Goal: Task Accomplishment & Management: Complete application form

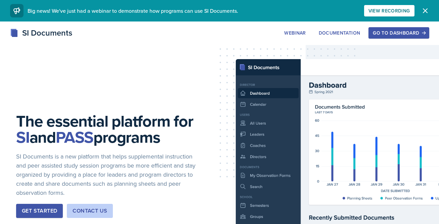
click at [381, 35] on div "Go to Dashboard" at bounding box center [399, 32] width 52 height 5
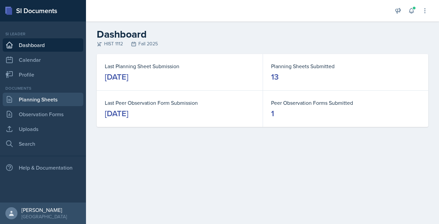
click at [38, 103] on link "Planning Sheets" at bounding box center [43, 99] width 81 height 13
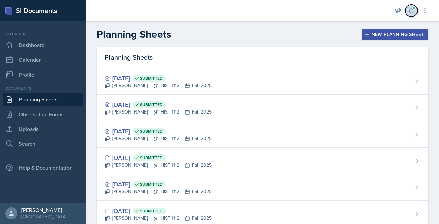
click at [408, 10] on button at bounding box center [412, 11] width 12 height 12
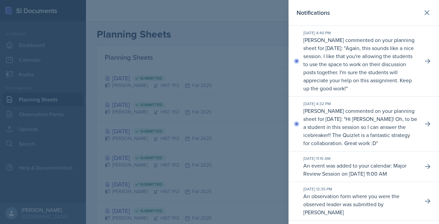
click at [435, 10] on header "Notifications" at bounding box center [364, 13] width 151 height 26
click at [431, 10] on icon at bounding box center [427, 13] width 8 height 8
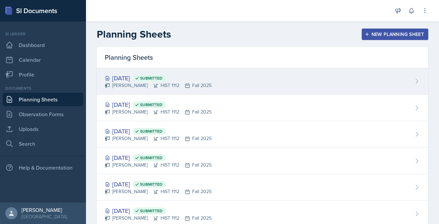
click at [143, 79] on div "[DATE] Submitted" at bounding box center [158, 78] width 107 height 9
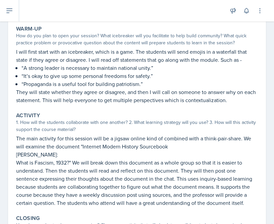
scroll to position [101, 0]
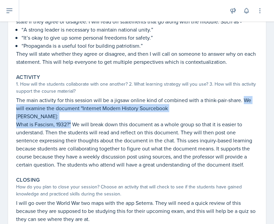
drag, startPoint x: 243, startPoint y: 103, endPoint x: 72, endPoint y: 124, distance: 172.5
click at [72, 124] on div "The main activity for this session will be a jigsaw online kind of combined wit…" at bounding box center [137, 132] width 242 height 73
copy div "We will examine the document "Internet Modern History Sourcebook [PERSON_NAME]:…"
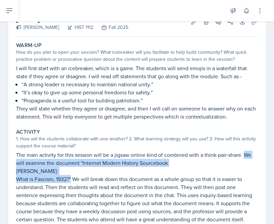
scroll to position [0, 0]
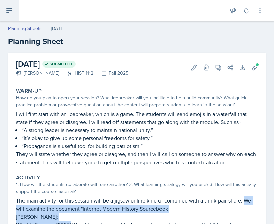
click at [10, 12] on icon at bounding box center [9, 11] width 8 height 8
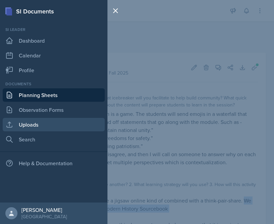
click at [27, 120] on link "Uploads" at bounding box center [54, 124] width 102 height 13
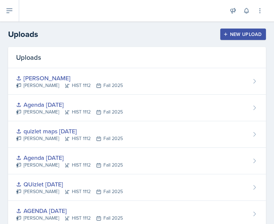
click at [238, 37] on div "New Upload" at bounding box center [243, 34] width 37 height 5
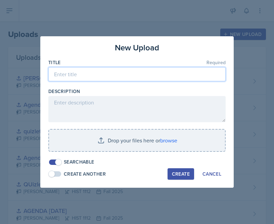
click at [179, 69] on input at bounding box center [137, 74] width 178 height 14
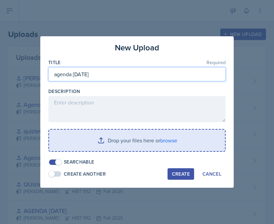
type input "agenda [DATE]"
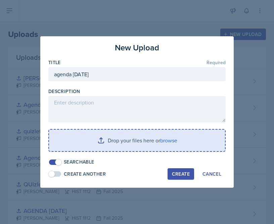
click at [149, 147] on input "file" at bounding box center [137, 141] width 176 height 22
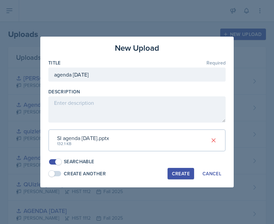
click at [176, 171] on div "Create" at bounding box center [181, 173] width 18 height 5
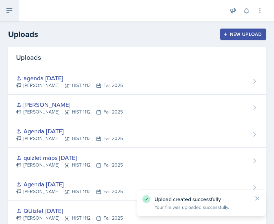
click at [8, 13] on icon at bounding box center [9, 11] width 5 height 4
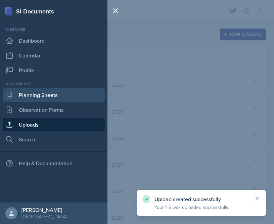
click at [27, 90] on link "Planning Sheets" at bounding box center [54, 94] width 102 height 13
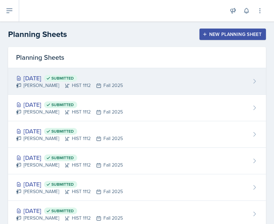
click at [224, 74] on div "[DATE] Submitted [PERSON_NAME] HIST 1112 Fall 2025" at bounding box center [137, 81] width 258 height 27
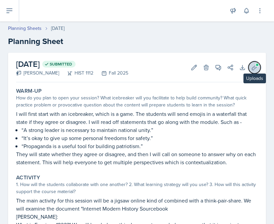
click at [253, 68] on icon at bounding box center [254, 67] width 7 height 7
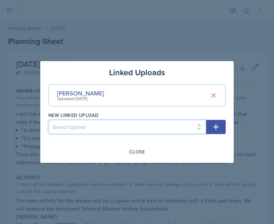
click at [145, 120] on select "Select Upload Session 2 planning sheet module 1 Session 2 planning sheet module…" at bounding box center [127, 127] width 158 height 14
select select "c4dc01ef-83d6-4fce-8fb2-74b4bfaf7f5b"
click at [48, 120] on select "Select Upload Session 2 planning sheet module 1 Session 2 planning sheet module…" at bounding box center [127, 127] width 158 height 14
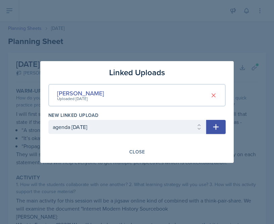
click at [218, 126] on icon "button" at bounding box center [216, 127] width 6 height 6
select select
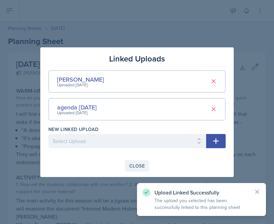
click at [135, 167] on div "Close" at bounding box center [136, 165] width 15 height 5
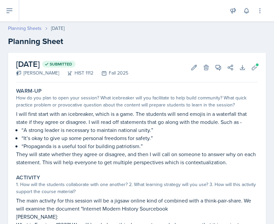
click at [32, 28] on link "Planning Sheets" at bounding box center [25, 28] width 34 height 7
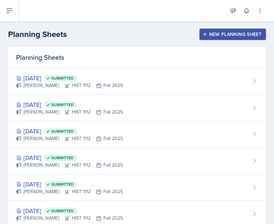
click at [222, 30] on button "New Planning Sheet" at bounding box center [233, 34] width 67 height 11
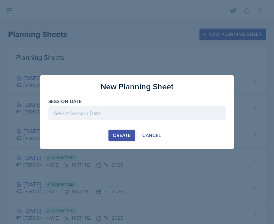
click at [128, 115] on div at bounding box center [137, 113] width 178 height 14
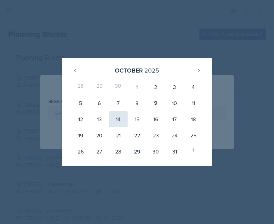
click at [120, 119] on div "14" at bounding box center [118, 119] width 19 height 16
type input "[DATE]"
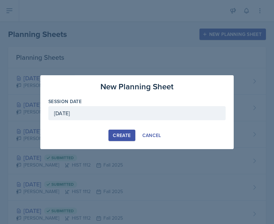
click at [123, 134] on div "Create" at bounding box center [122, 135] width 18 height 5
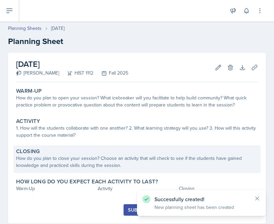
scroll to position [16, 0]
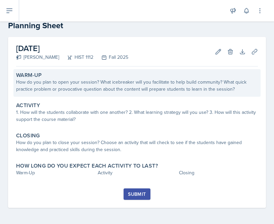
click at [90, 80] on div "How do you plan to open your session? What icebreaker will you facilitate to he…" at bounding box center [137, 86] width 242 height 14
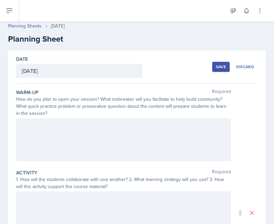
scroll to position [0, 0]
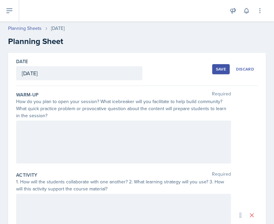
click at [120, 139] on div at bounding box center [123, 142] width 215 height 43
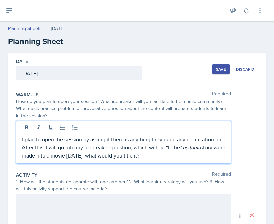
click at [156, 154] on p "I plan to open the session by asking if there is anything they need any clarifi…" at bounding box center [124, 147] width 204 height 24
click at [181, 161] on div "I plan to open the session by asking if there is anything they need clarificati…" at bounding box center [123, 142] width 215 height 43
click at [179, 155] on p "I plan to open the session by asking if there is anything they need clarificati…" at bounding box center [124, 147] width 204 height 24
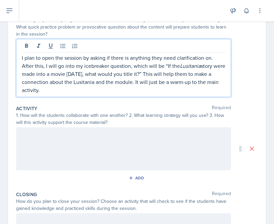
scroll to position [83, 0]
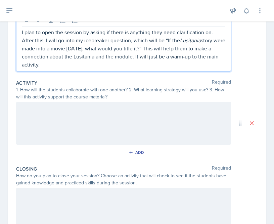
click at [51, 138] on div at bounding box center [123, 123] width 215 height 43
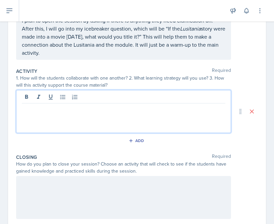
scroll to position [107, 0]
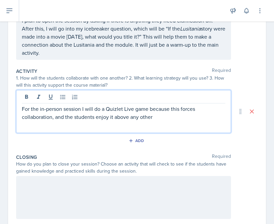
click at [149, 120] on p "For the in-person session I will do a Quizlet Live game because this forces col…" at bounding box center [124, 113] width 204 height 16
click at [155, 120] on p "For the in-person session I will do a Quizlet Live game because this forces col…" at bounding box center [124, 113] width 204 height 16
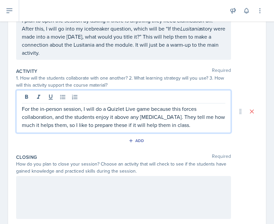
click at [211, 124] on p "For the in-person session, I will do a Quizlet Live game because this forces co…" at bounding box center [124, 117] width 204 height 24
click at [213, 124] on p "For the in-person session, I will do a Quizlet Live game because this forces co…" at bounding box center [124, 117] width 204 height 24
click at [202, 124] on p "For the in-person session, I will do a Quizlet Live game because this forces co…" at bounding box center [124, 117] width 204 height 24
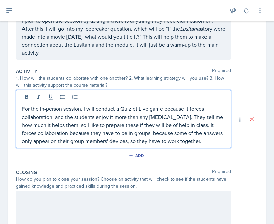
click at [195, 144] on p "For the in-person session, I will conduct a Quizlet Live game because it forces…" at bounding box center [124, 125] width 204 height 40
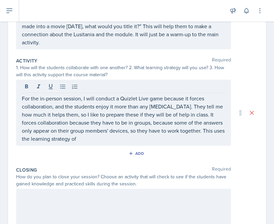
drag, startPoint x: 19, startPoint y: 99, endPoint x: 77, endPoint y: 132, distance: 66.5
click at [77, 132] on div "For the in-person session, I will conduct a Quizlet Live game because it forces…" at bounding box center [123, 113] width 215 height 66
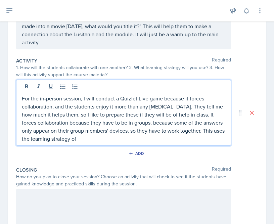
drag, startPoint x: 23, startPoint y: 99, endPoint x: 86, endPoint y: 143, distance: 77.4
click at [86, 143] on p "For the in-person session, I will conduct a Quizlet Live game because it forces…" at bounding box center [124, 118] width 204 height 48
copy p "For the in-person session, I will conduct a Quizlet Live game because it forces…"
click at [67, 196] on div at bounding box center [123, 210] width 215 height 43
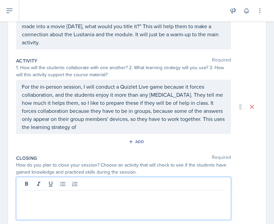
scroll to position [106, 0]
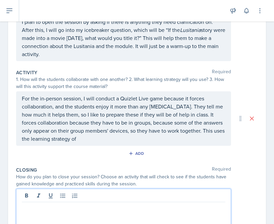
click at [80, 139] on p "For the in-person session, I will conduct a Quizlet Live game because it forces…" at bounding box center [124, 118] width 204 height 48
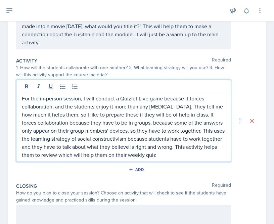
click at [167, 156] on p "For the in-person session, I will conduct a Quizlet Live game because it forces…" at bounding box center [124, 126] width 204 height 65
click at [210, 153] on p "For the in-person session, I will conduct a Quizlet Live game because it forces…" at bounding box center [124, 126] width 204 height 65
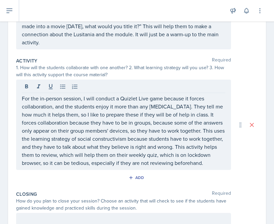
click at [179, 167] on div "For the in-person session, I will conduct a Quizlet Live game because it forces…" at bounding box center [123, 125] width 215 height 90
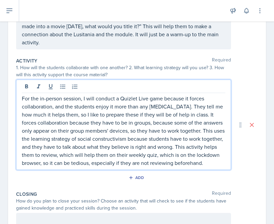
click at [179, 164] on p "For the in-person session, I will conduct a Quizlet Live game because it forces…" at bounding box center [124, 130] width 204 height 73
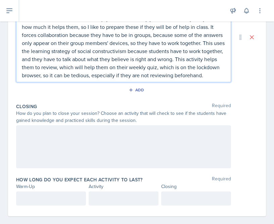
scroll to position [209, 0]
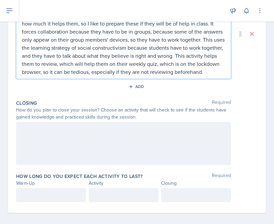
click at [62, 136] on div at bounding box center [123, 143] width 215 height 43
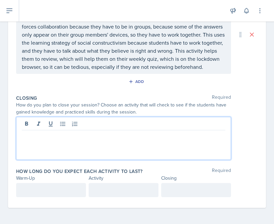
scroll to position [202, 0]
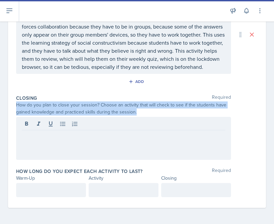
drag, startPoint x: 15, startPoint y: 105, endPoint x: 138, endPoint y: 116, distance: 123.2
click at [138, 116] on div "Date [DATE] [DATE] 28 29 30 1 2 3 4 5 6 7 8 9 10 11 12 13 14 15 16 17 18 19 20 …" at bounding box center [137, 29] width 258 height 357
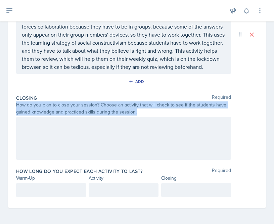
copy div "How do you plan to close your session? Choose an activity that will check to se…"
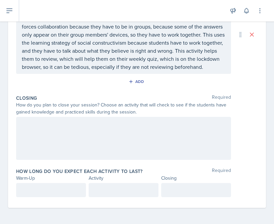
click at [71, 141] on div at bounding box center [123, 138] width 215 height 43
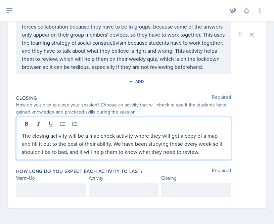
click at [198, 150] on p "The closing activity will be a map check activity where they will get a copy of…" at bounding box center [124, 144] width 204 height 24
click at [204, 151] on p "The closing activity will be a map check activity where they will get a copy of…" at bounding box center [124, 144] width 204 height 24
click at [209, 156] on p "The closing activity will be a map check activity where they will get a copy of…" at bounding box center [124, 144] width 204 height 24
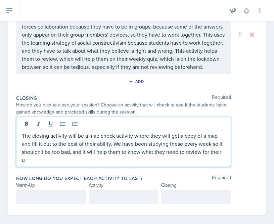
scroll to position [209, 0]
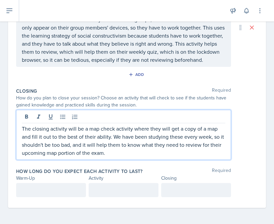
click at [54, 191] on div at bounding box center [51, 190] width 70 height 14
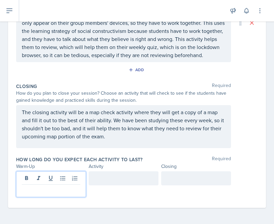
scroll to position [207, 0]
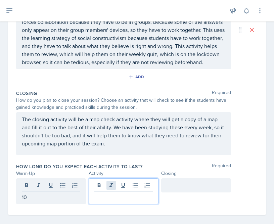
click at [114, 189] on div at bounding box center [124, 192] width 70 height 26
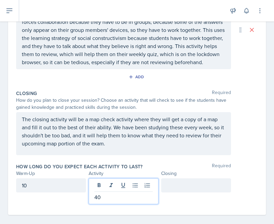
click at [184, 190] on div at bounding box center [196, 186] width 70 height 14
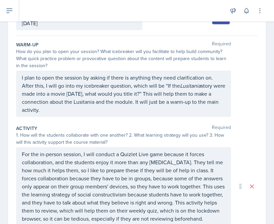
scroll to position [0, 0]
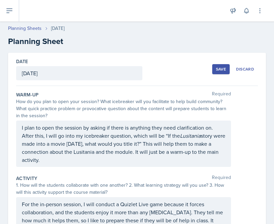
click at [221, 64] on div "Save Discard" at bounding box center [235, 69] width 46 height 15
click at [220, 67] on div "Save" at bounding box center [221, 69] width 10 height 5
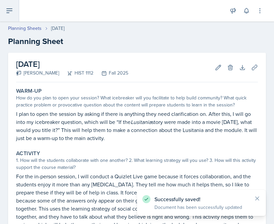
click at [9, 9] on icon at bounding box center [9, 11] width 5 height 4
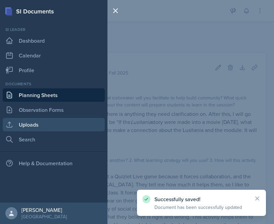
click at [35, 121] on link "Uploads" at bounding box center [54, 124] width 102 height 13
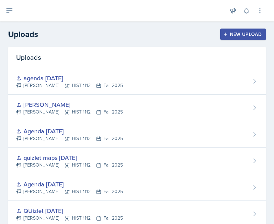
click at [242, 37] on div "New Upload" at bounding box center [243, 34] width 37 height 5
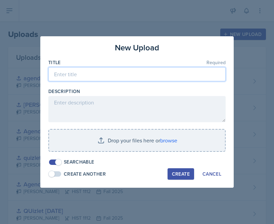
click at [142, 79] on input at bounding box center [137, 74] width 178 height 14
type input "a"
type input "quizlet [DATE]"
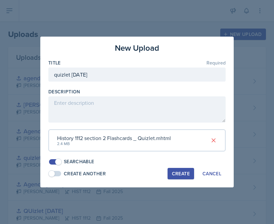
click at [178, 175] on div "Create" at bounding box center [181, 173] width 18 height 5
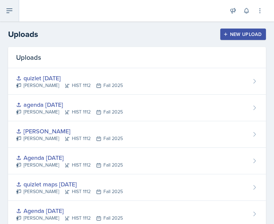
click at [12, 15] on button at bounding box center [9, 11] width 19 height 22
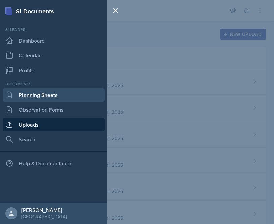
click at [37, 96] on link "Planning Sheets" at bounding box center [54, 94] width 102 height 13
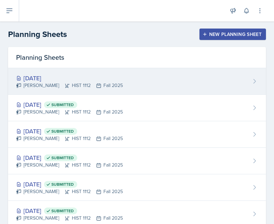
click at [100, 79] on div "[DATE]" at bounding box center [69, 78] width 107 height 9
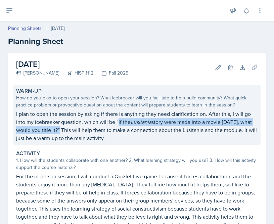
drag, startPoint x: 117, startPoint y: 122, endPoint x: 60, endPoint y: 131, distance: 58.1
click at [60, 131] on p "I plan to open the session by asking if there is anything they need clarificati…" at bounding box center [137, 126] width 242 height 32
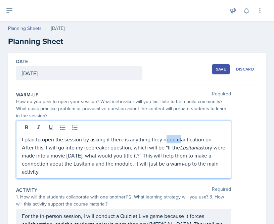
drag, startPoint x: 166, startPoint y: 136, endPoint x: 183, endPoint y: 139, distance: 17.0
click at [183, 139] on p "I plan to open the session by asking if there is anything they need clarificati…" at bounding box center [124, 155] width 204 height 40
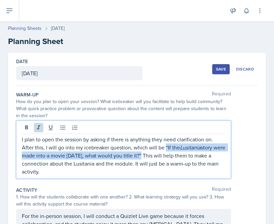
drag, startPoint x: 165, startPoint y: 148, endPoint x: 151, endPoint y: 158, distance: 17.8
click at [151, 158] on p "I plan to open the session by asking if there is anything they need clarificati…" at bounding box center [124, 155] width 204 height 40
copy p "“If the Lusitania story were made into a movie [DATE], what would you title it?”"
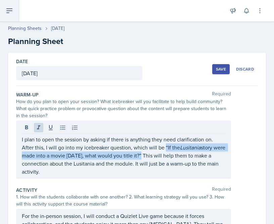
click at [11, 15] on button at bounding box center [9, 11] width 19 height 22
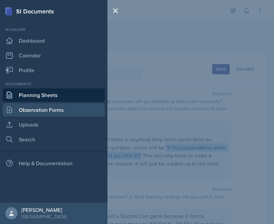
click at [47, 110] on link "Observation Forms" at bounding box center [54, 109] width 102 height 13
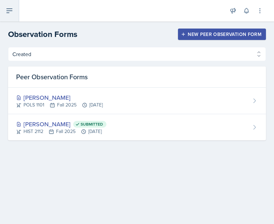
click at [18, 11] on button at bounding box center [9, 11] width 19 height 22
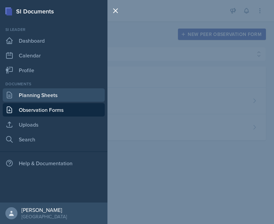
click at [59, 94] on link "Planning Sheets" at bounding box center [54, 94] width 102 height 13
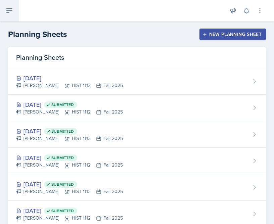
click at [12, 9] on icon at bounding box center [9, 11] width 8 height 8
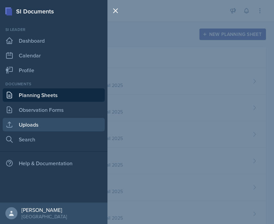
click at [43, 123] on link "Uploads" at bounding box center [54, 124] width 102 height 13
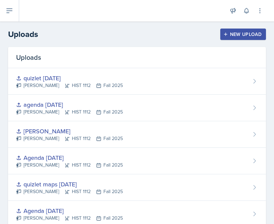
click at [232, 36] on div "New Upload" at bounding box center [243, 34] width 37 height 5
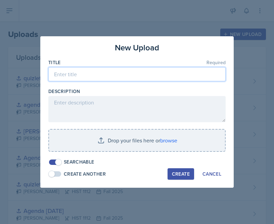
click at [154, 78] on input at bounding box center [137, 74] width 178 height 14
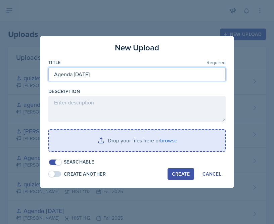
type input "Agenda [DATE]"
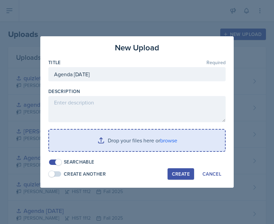
click at [161, 141] on input "file" at bounding box center [137, 141] width 176 height 22
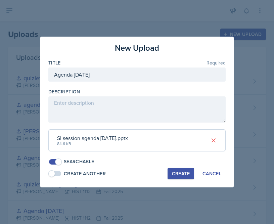
click at [181, 174] on div "Create" at bounding box center [181, 173] width 18 height 5
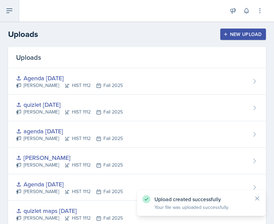
click at [9, 10] on icon at bounding box center [9, 11] width 8 height 8
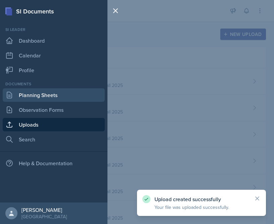
click at [62, 93] on link "Planning Sheets" at bounding box center [54, 94] width 102 height 13
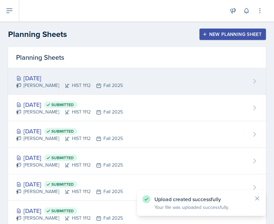
click at [186, 80] on div "[DATE] [PERSON_NAME] HIST 1112 Fall 2025" at bounding box center [137, 81] width 258 height 27
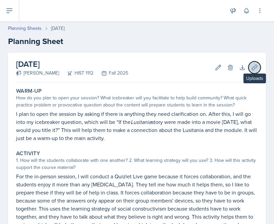
click at [255, 66] on icon at bounding box center [254, 67] width 7 height 7
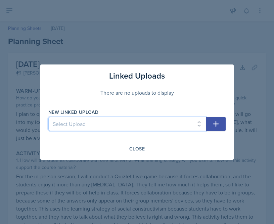
click at [147, 118] on select "Select Upload Session 2 planning sheet module 1 Session 2 planning sheet module…" at bounding box center [127, 124] width 158 height 14
select select "6a484f9c-04ae-49fc-91ca-2fb48cc97b9f"
click at [48, 117] on select "Select Upload Session 2 planning sheet module 1 Session 2 planning sheet module…" at bounding box center [127, 124] width 158 height 14
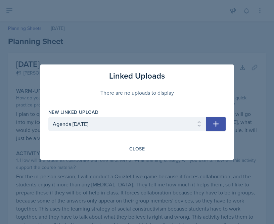
click at [216, 127] on icon "button" at bounding box center [216, 124] width 8 height 8
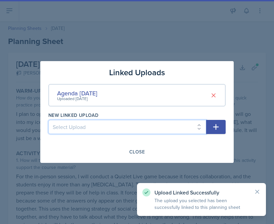
click at [192, 129] on select "Select Upload Session 2 planning sheet module 1 Session 2 planning sheet module…" at bounding box center [127, 127] width 158 height 14
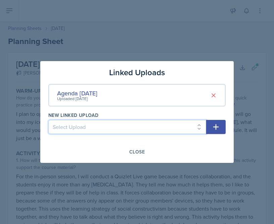
select select "658d1f90-40fe-4a07-9bf8-06948b2e93c4"
click at [48, 120] on select "Select Upload Session 2 planning sheet module 1 Session 2 planning sheet module…" at bounding box center [127, 127] width 158 height 14
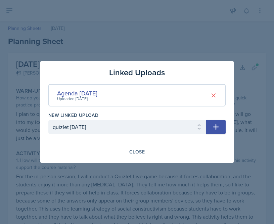
click at [226, 127] on button "button" at bounding box center [215, 127] width 19 height 14
select select
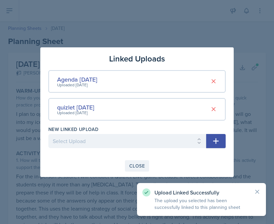
click at [136, 164] on div "Close" at bounding box center [136, 165] width 15 height 5
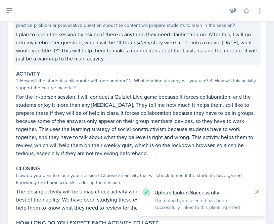
scroll to position [145, 0]
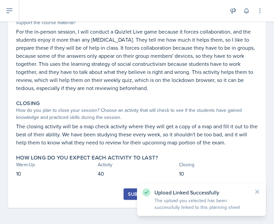
click at [129, 196] on div "Submit" at bounding box center [137, 194] width 18 height 5
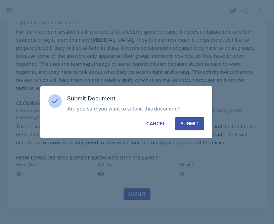
click at [193, 125] on div "Submit" at bounding box center [190, 123] width 18 height 7
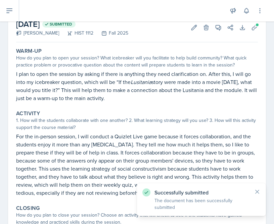
scroll to position [0, 0]
